Goal: Information Seeking & Learning: Learn about a topic

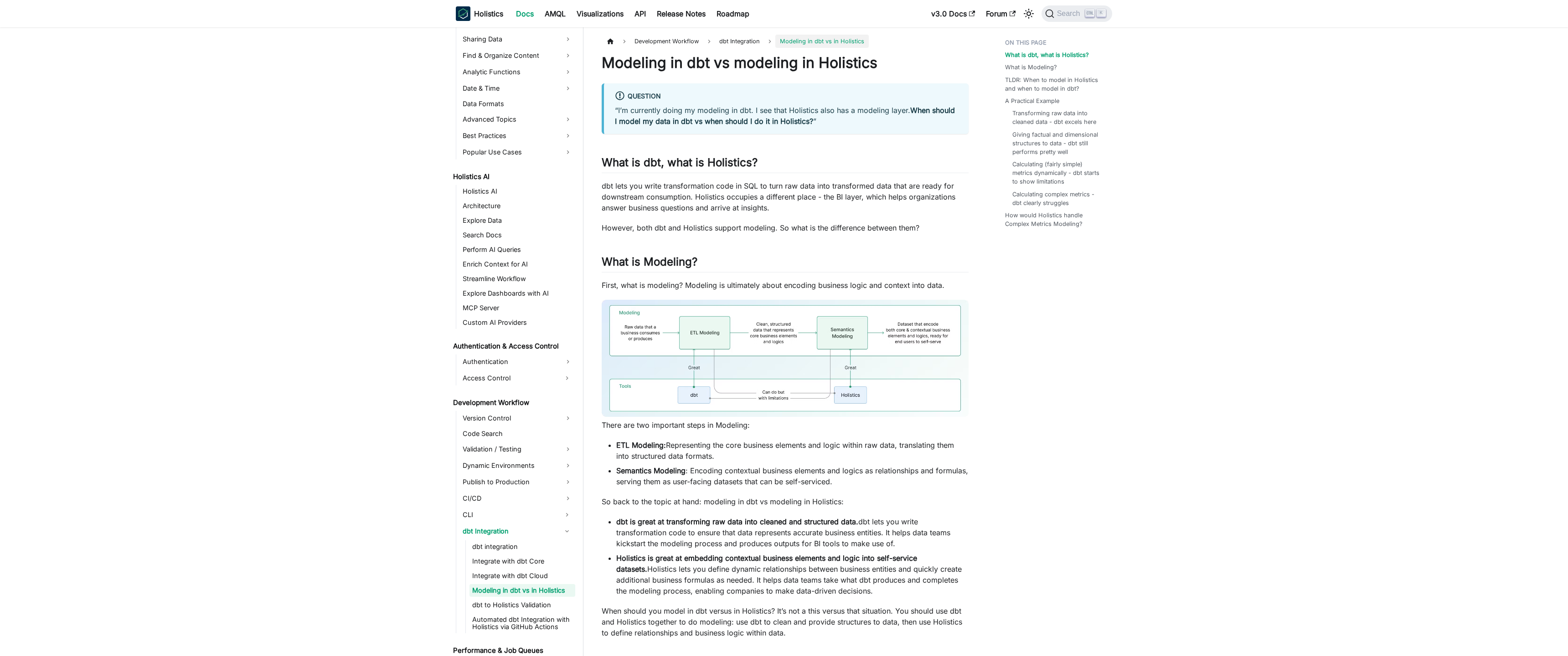
scroll to position [394, 0]
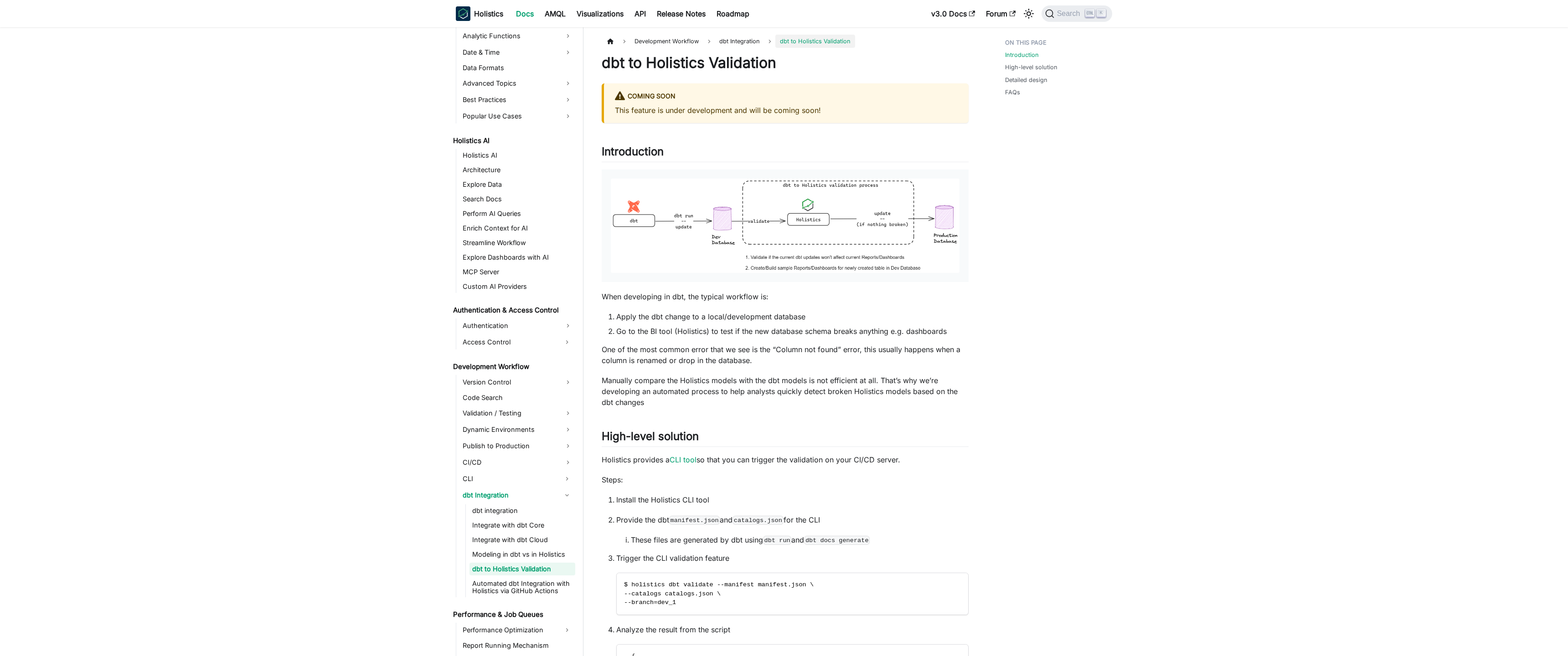
scroll to position [408, 0]
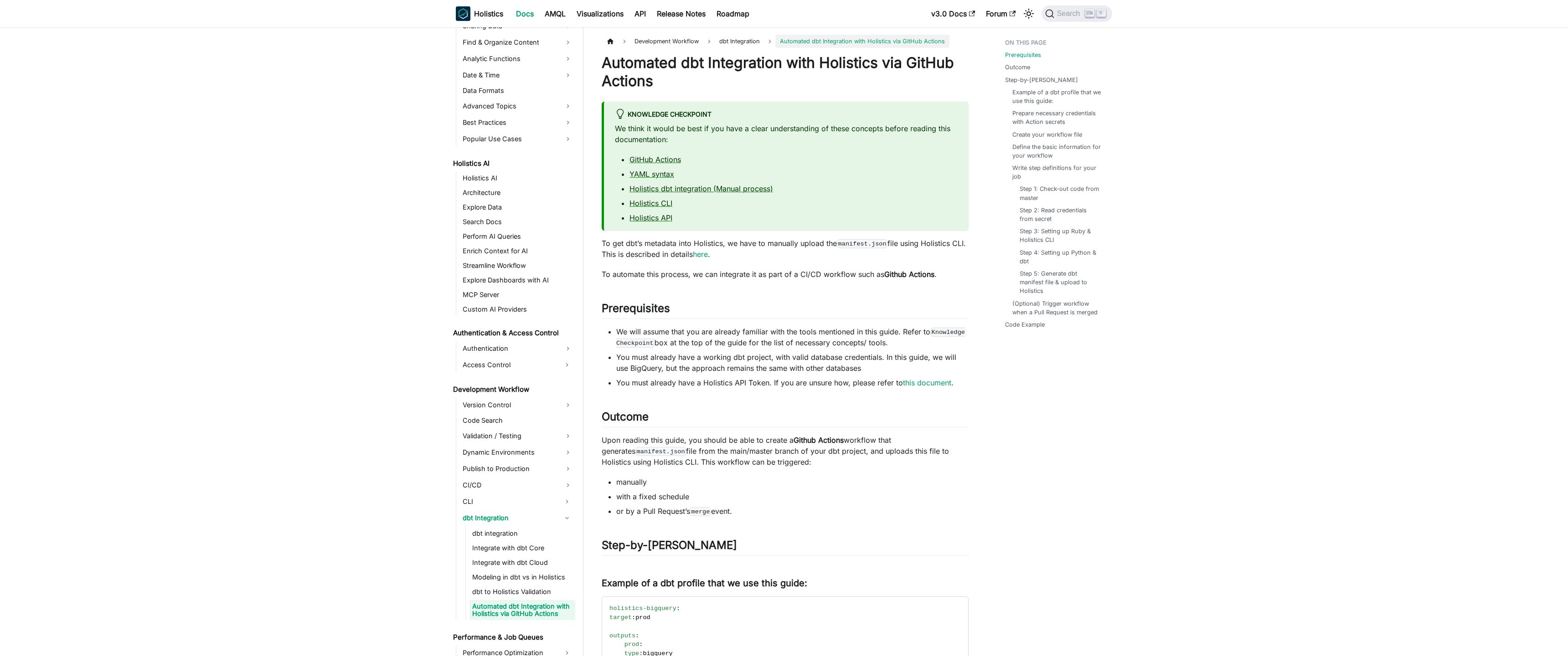
scroll to position [430, 0]
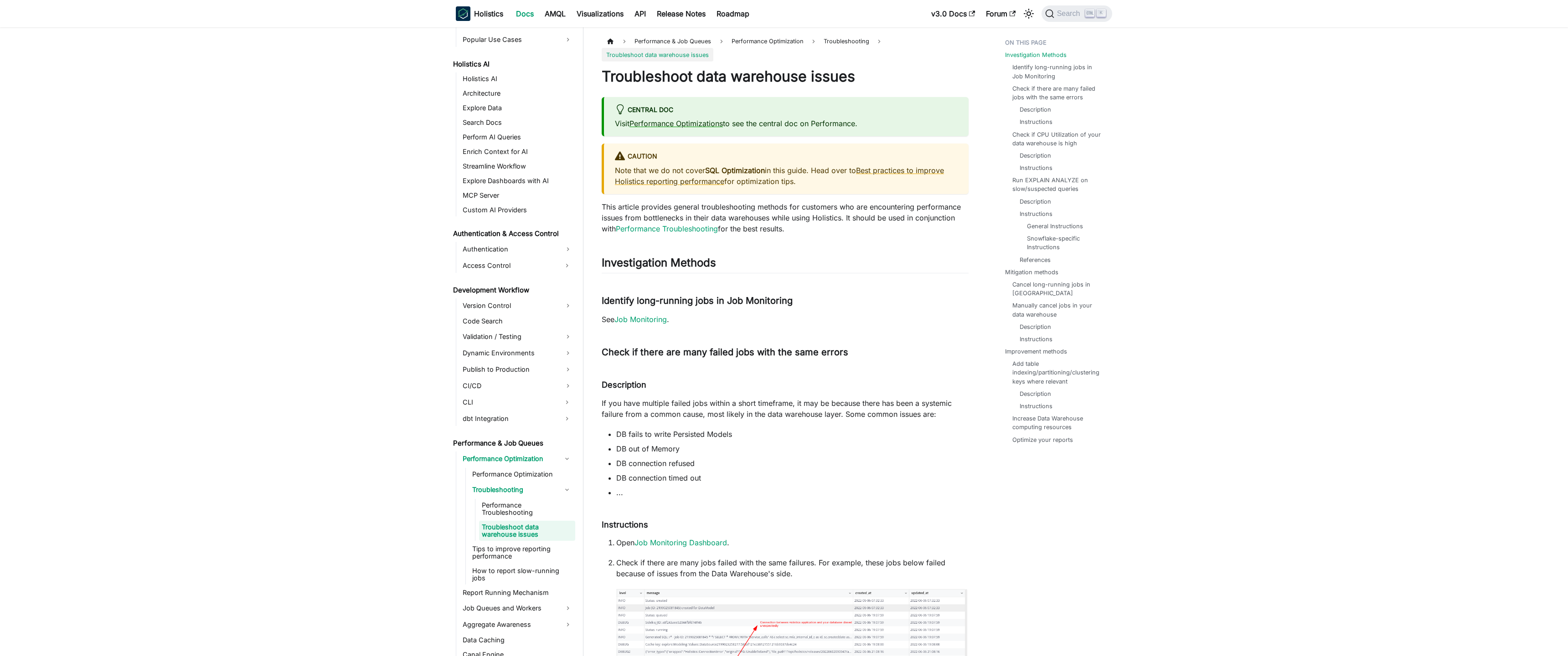
scroll to position [451, 0]
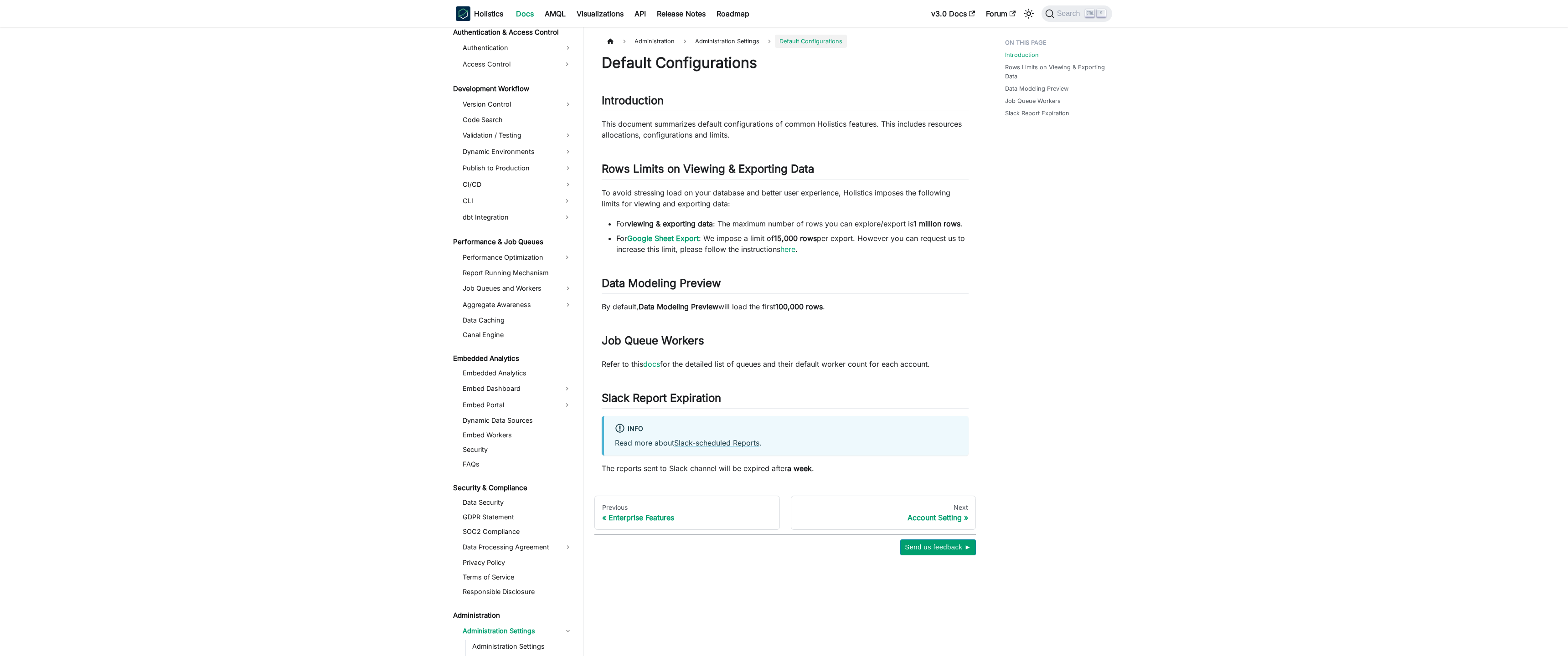
scroll to position [835, 0]
